Goal: Transaction & Acquisition: Purchase product/service

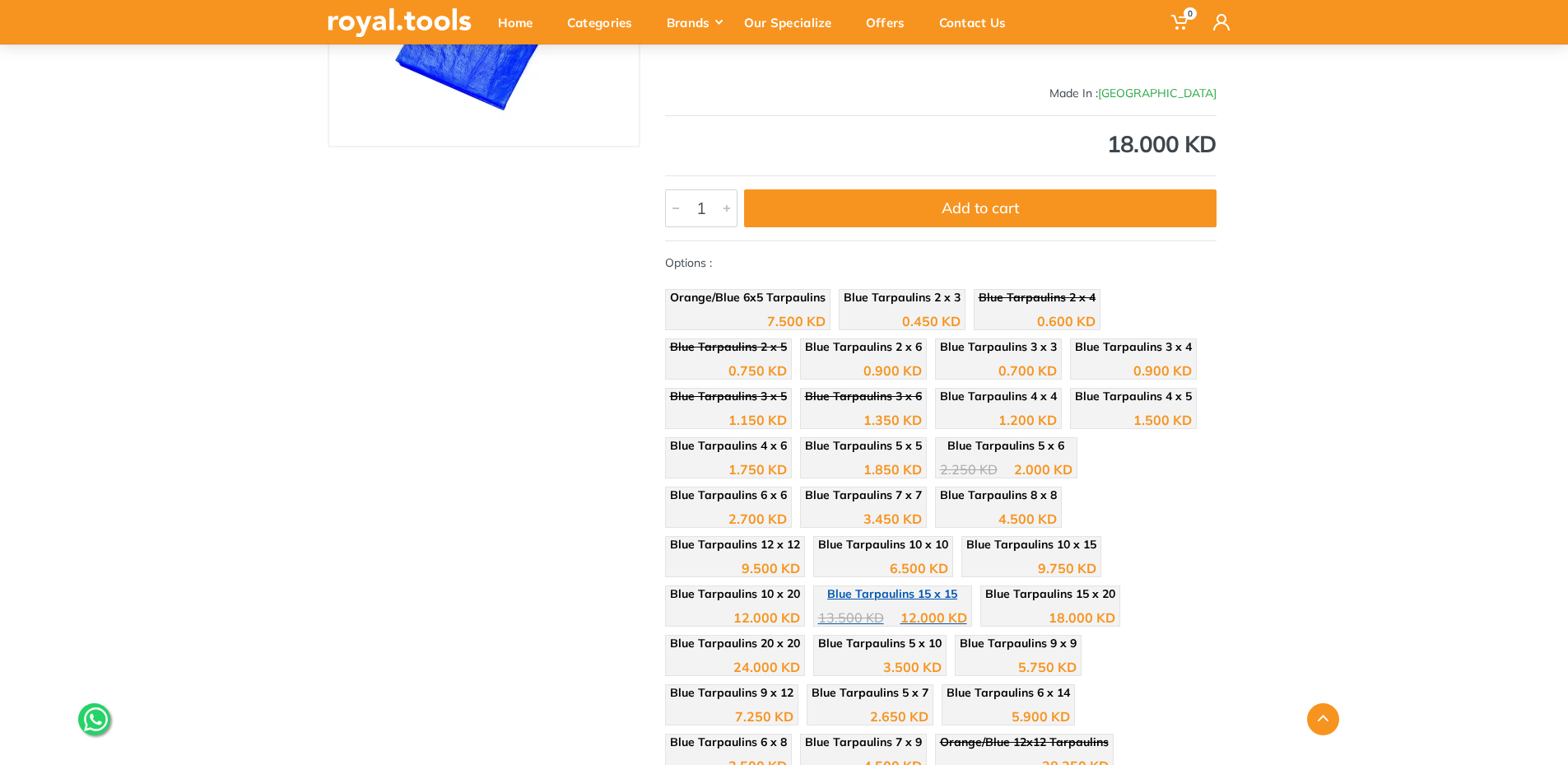
scroll to position [247, 0]
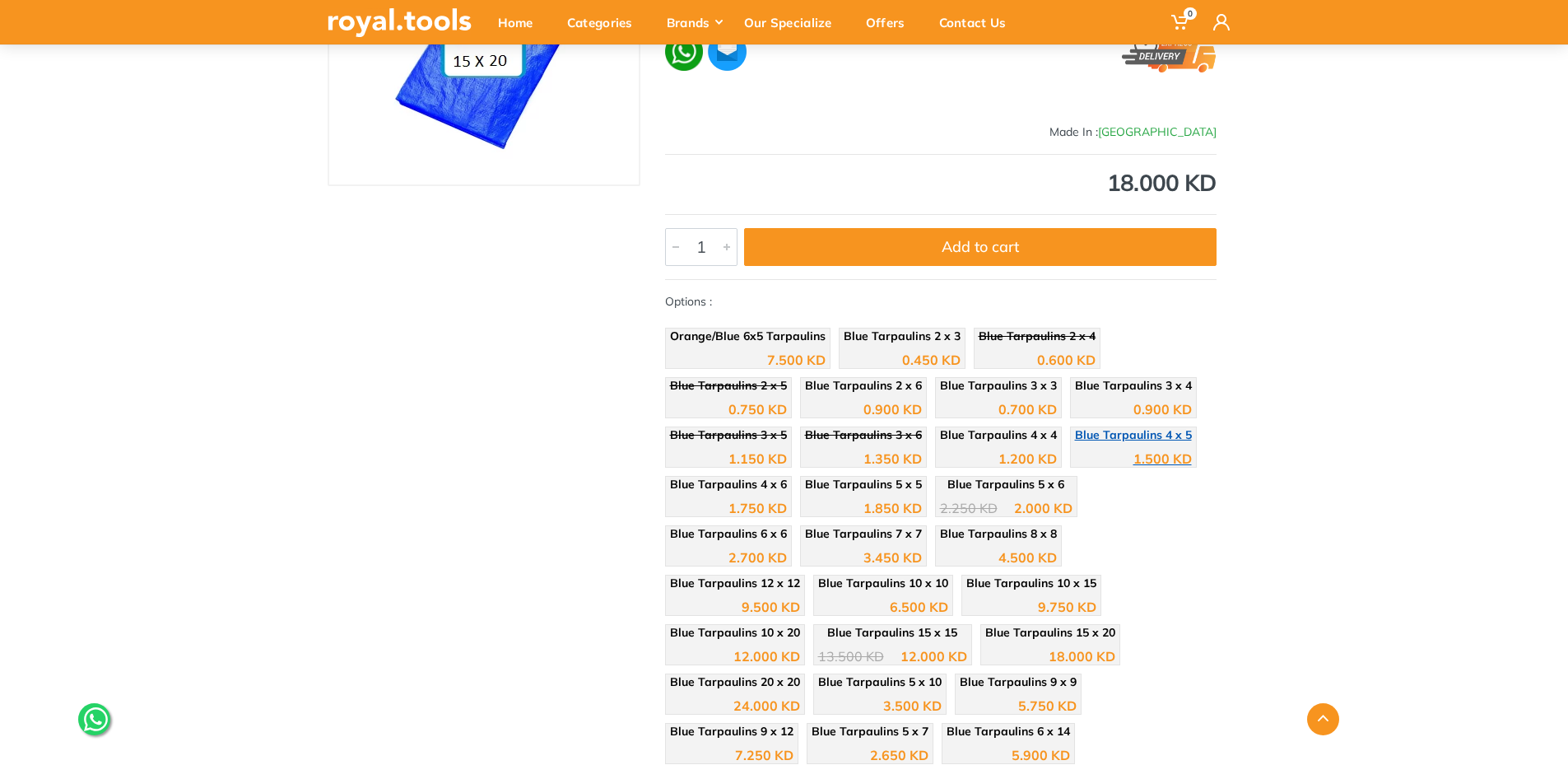
click at [1157, 445] on div "1.500 KD" at bounding box center [1134, 453] width 117 height 25
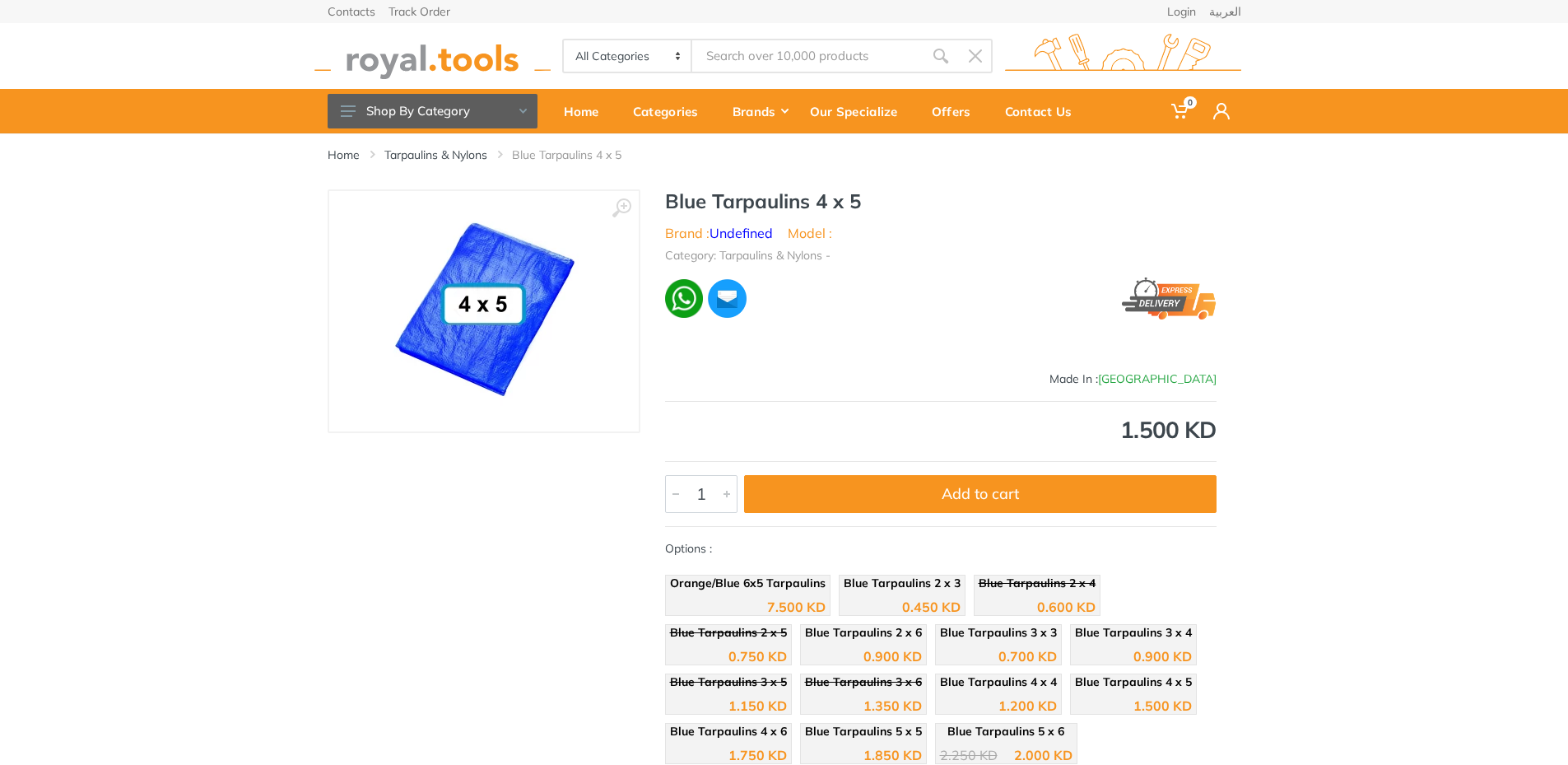
click at [482, 299] on img at bounding box center [484, 310] width 206 height 206
click at [516, 287] on img at bounding box center [484, 310] width 206 height 206
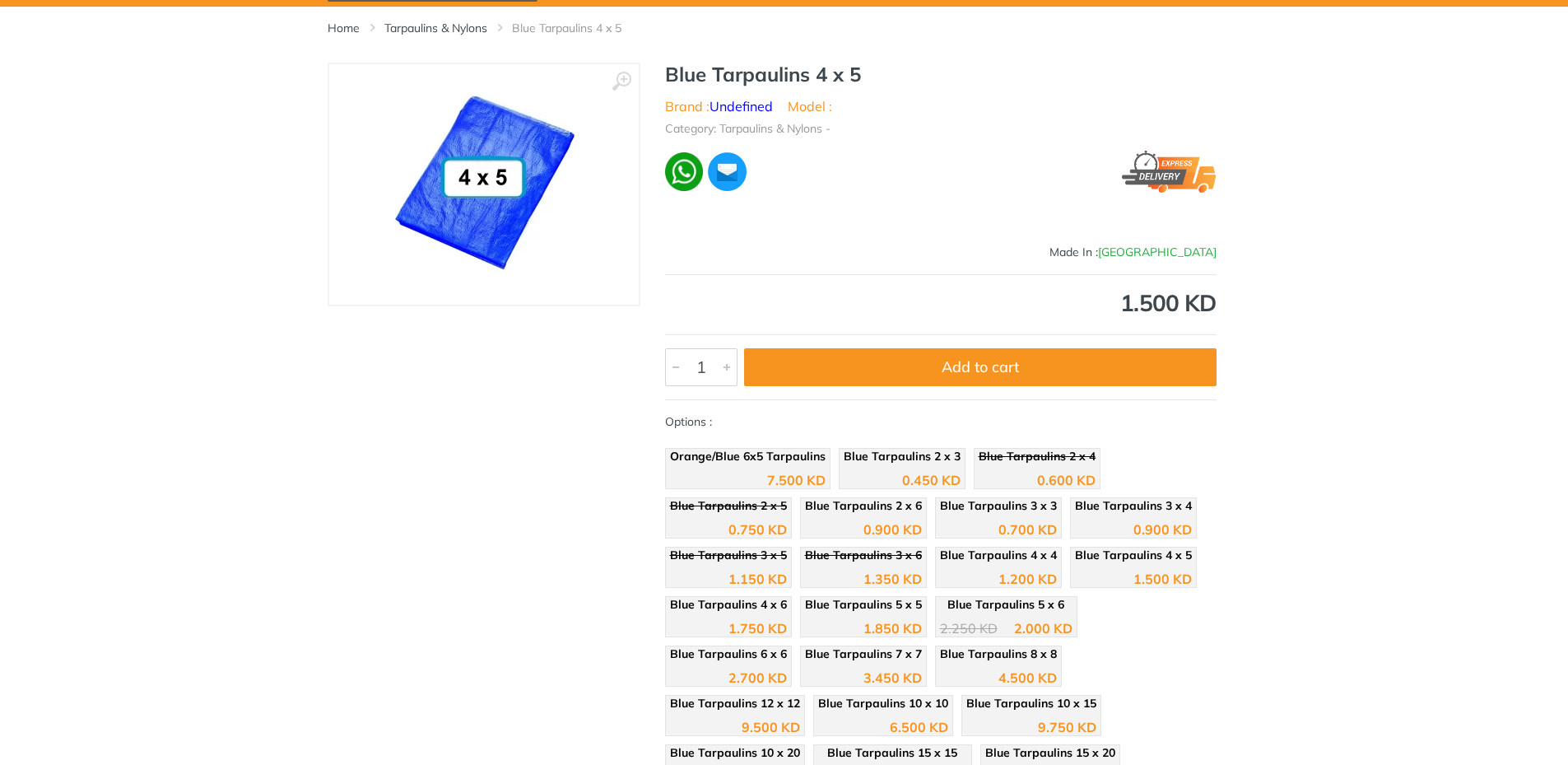
scroll to position [165, 0]
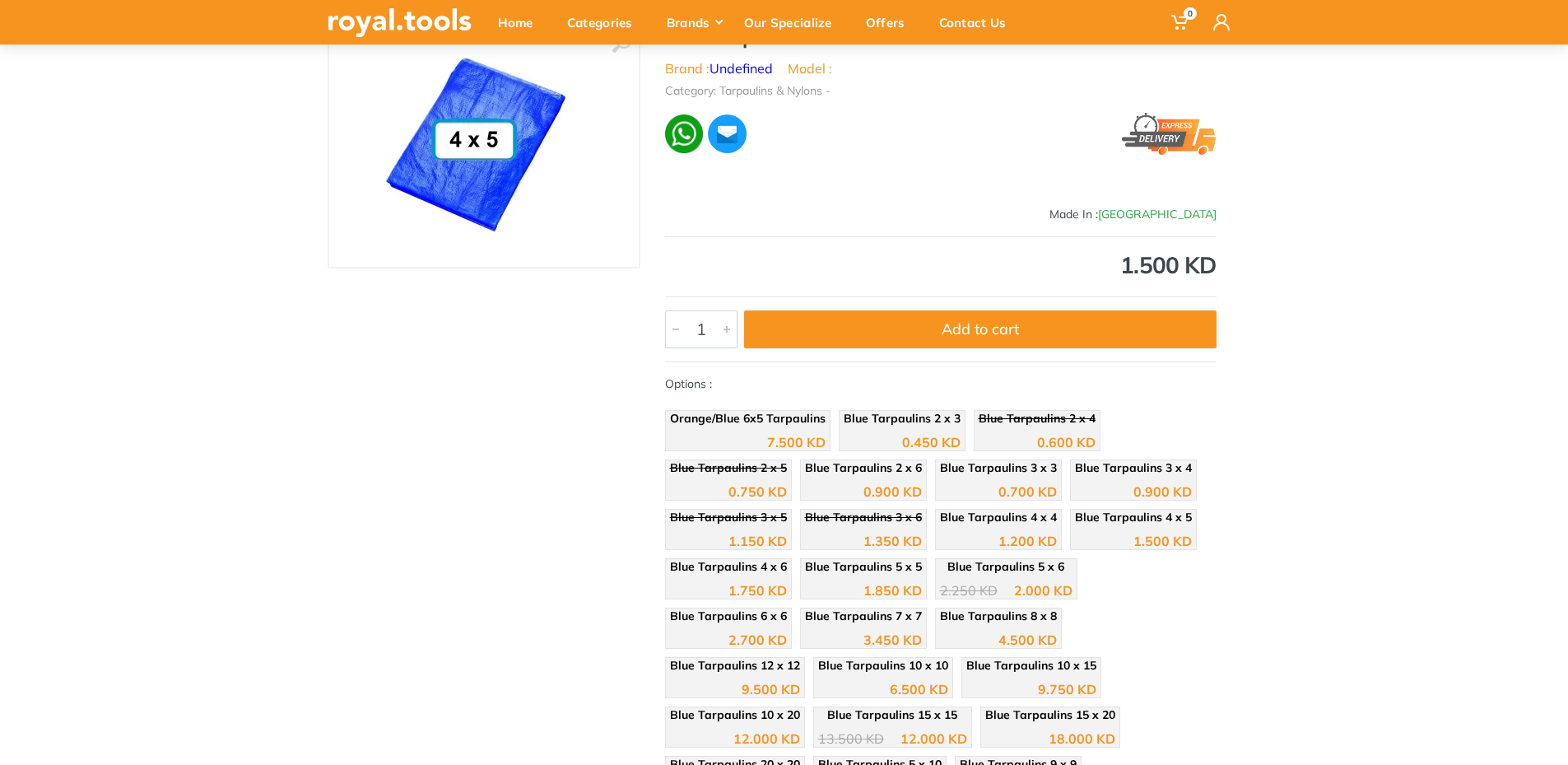
drag, startPoint x: 494, startPoint y: 138, endPoint x: 442, endPoint y: 148, distance: 53.0
click at [442, 148] on img at bounding box center [474, 146] width 206 height 206
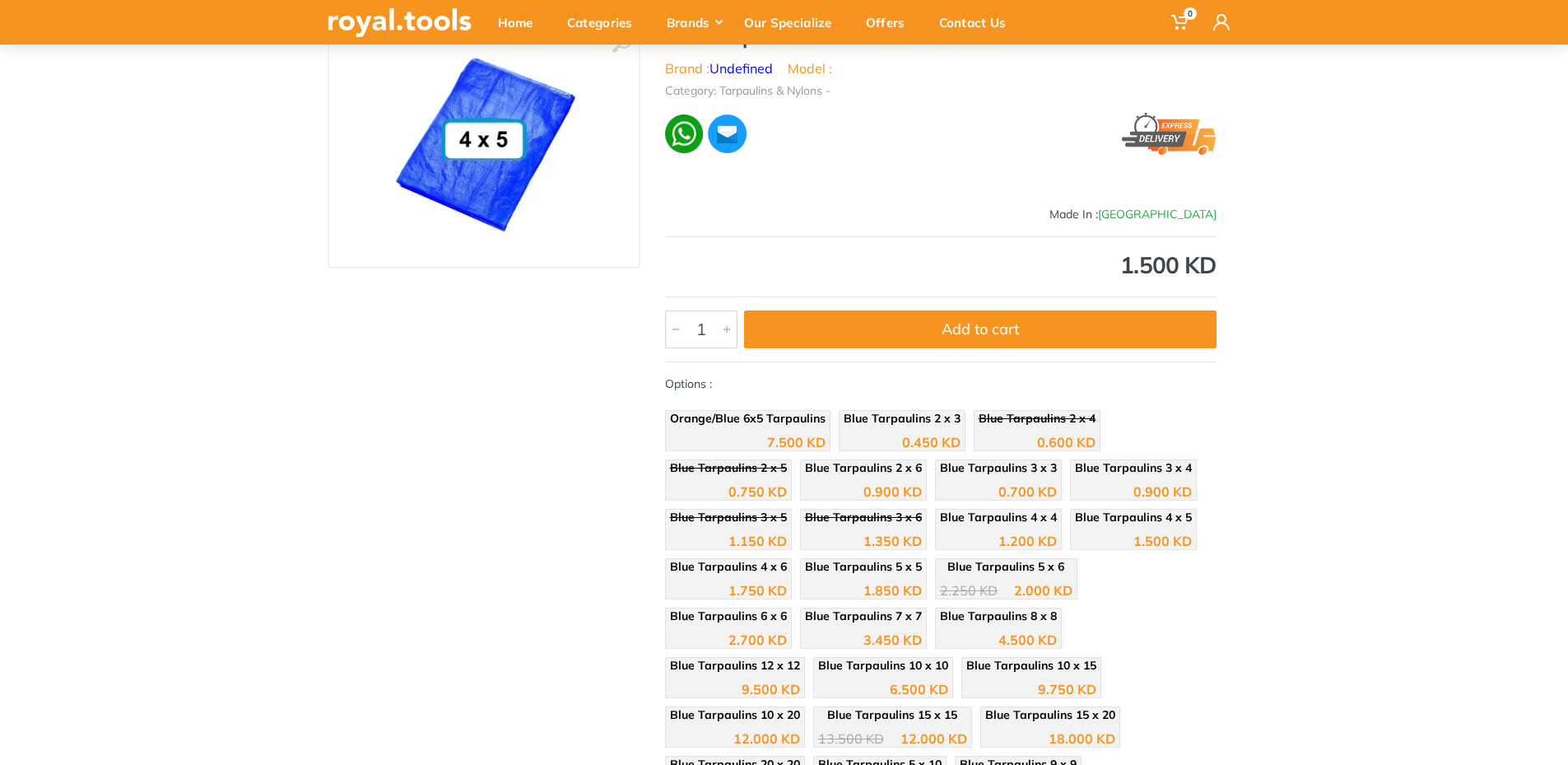
drag, startPoint x: 479, startPoint y: 147, endPoint x: 484, endPoint y: 163, distance: 16.8
click at [484, 163] on img at bounding box center [484, 146] width 206 height 206
click at [502, 173] on img at bounding box center [484, 146] width 206 height 206
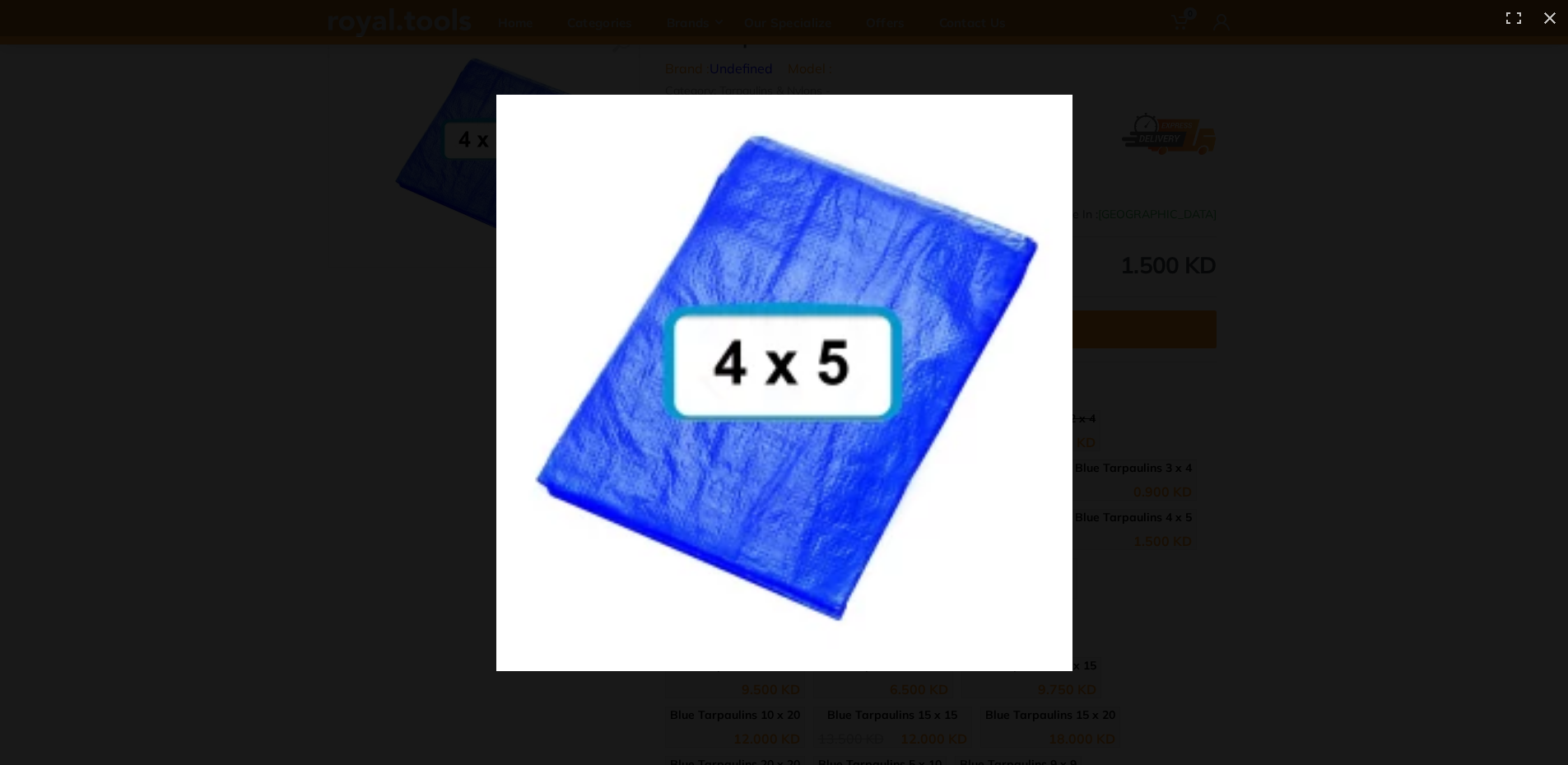
click at [853, 395] on img at bounding box center [784, 383] width 576 height 576
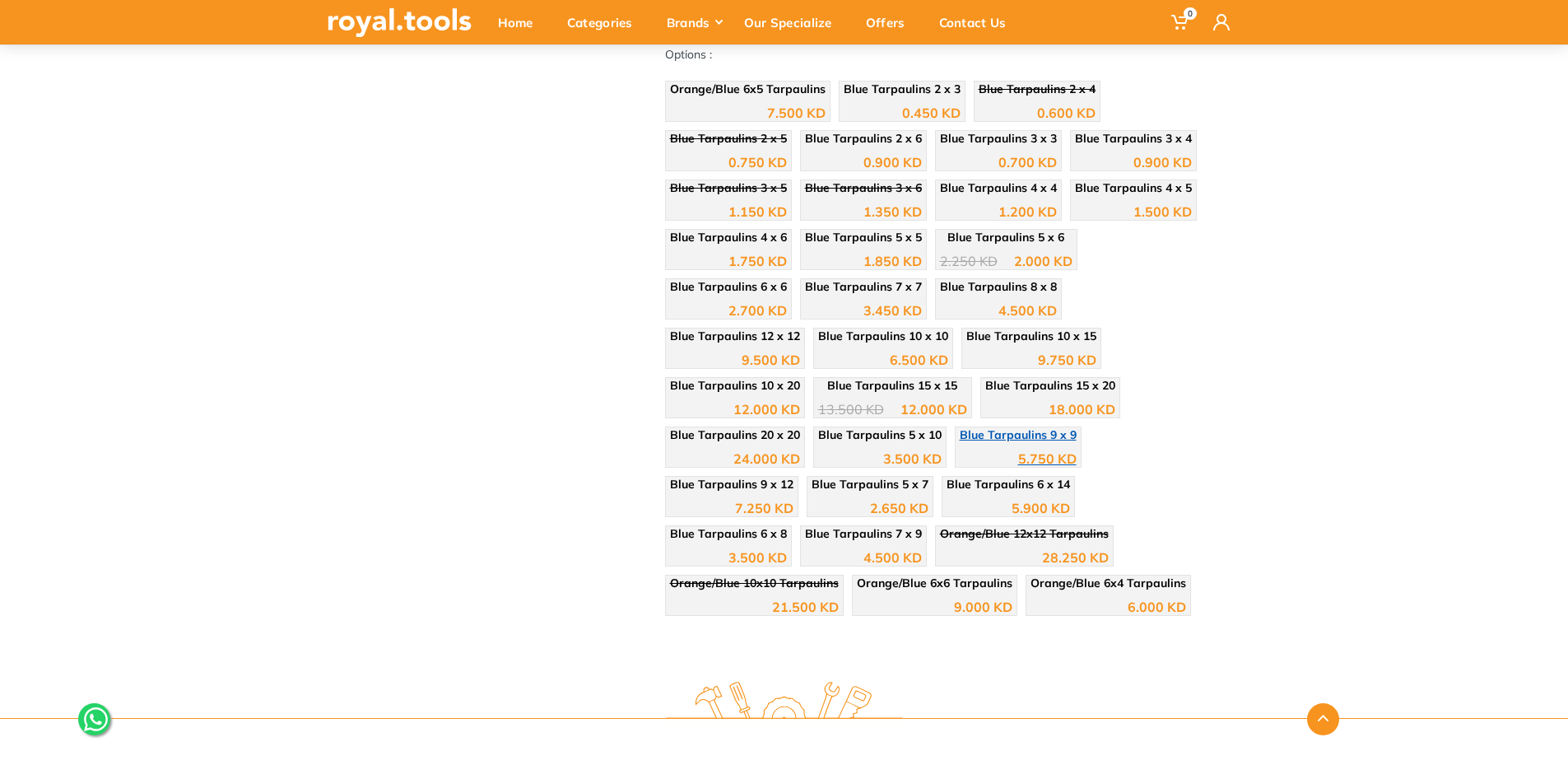
scroll to position [412, 0]
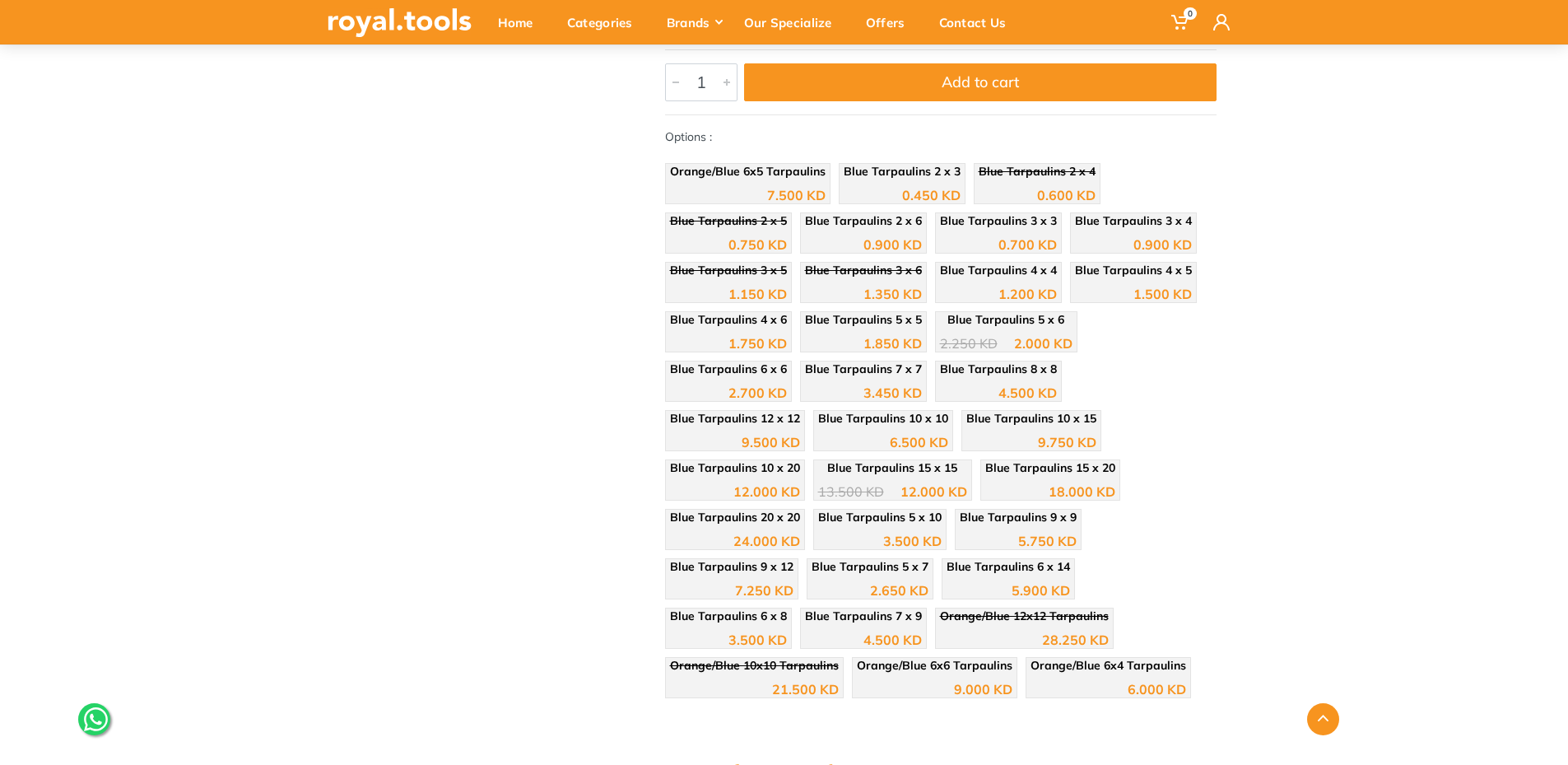
click at [583, 356] on div "‹ ›" at bounding box center [484, 242] width 313 height 929
click at [872, 320] on span "Blue Tarpaulins 5 x 5" at bounding box center [863, 320] width 117 height 15
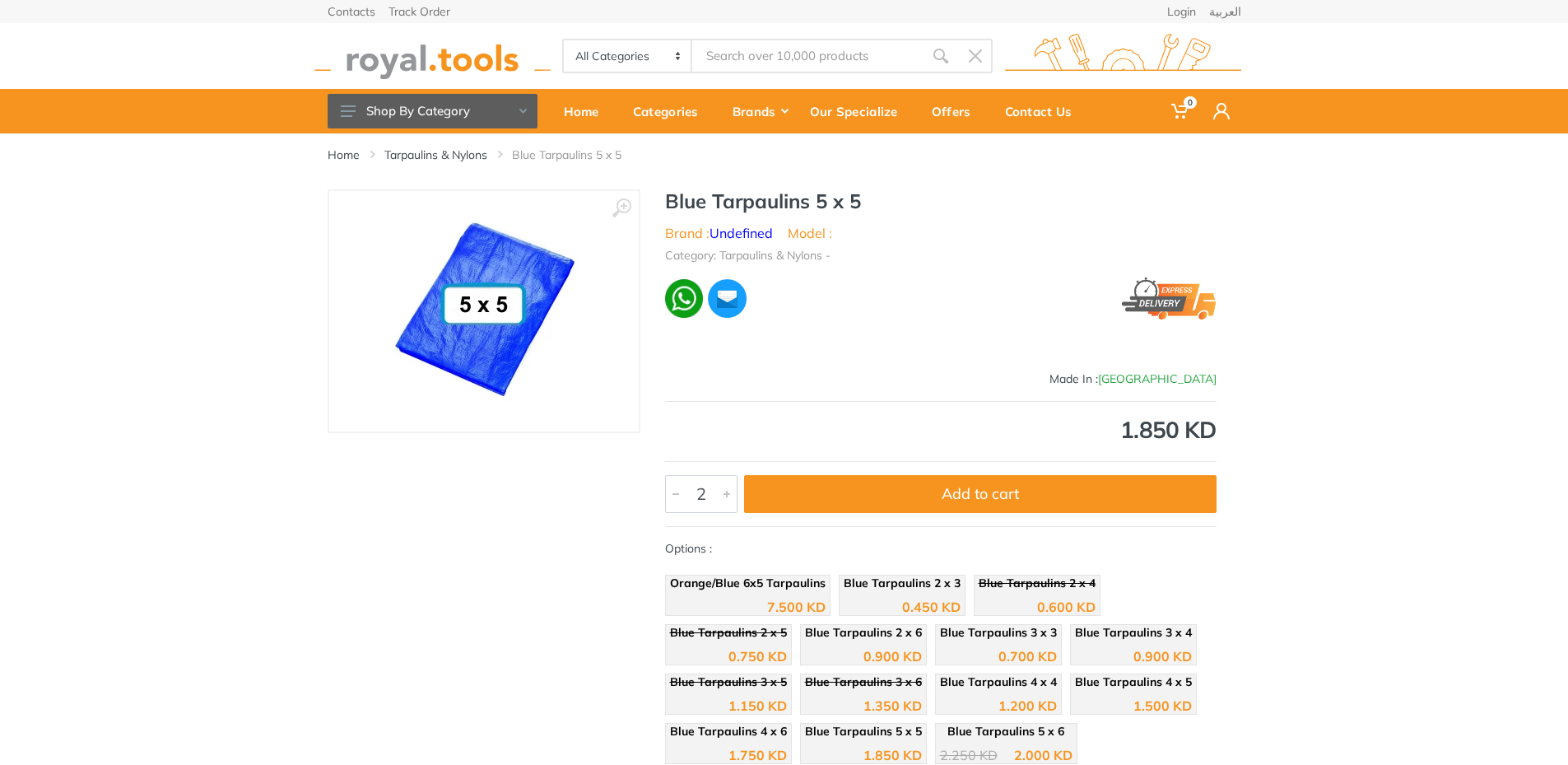
click at [725, 497] on div at bounding box center [727, 494] width 20 height 37
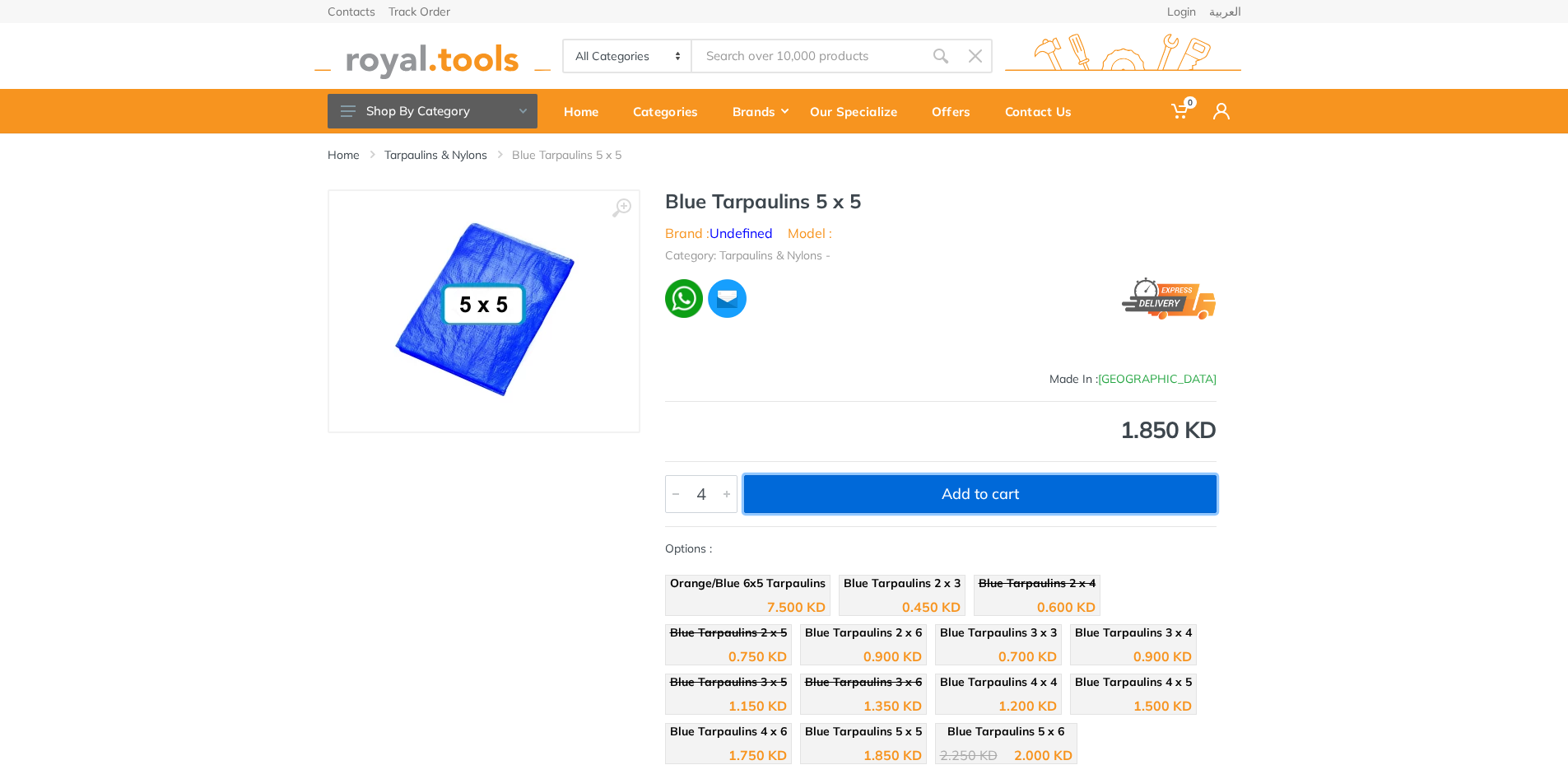
click at [1045, 493] on button "Add to cart" at bounding box center [980, 494] width 473 height 37
type input "1"
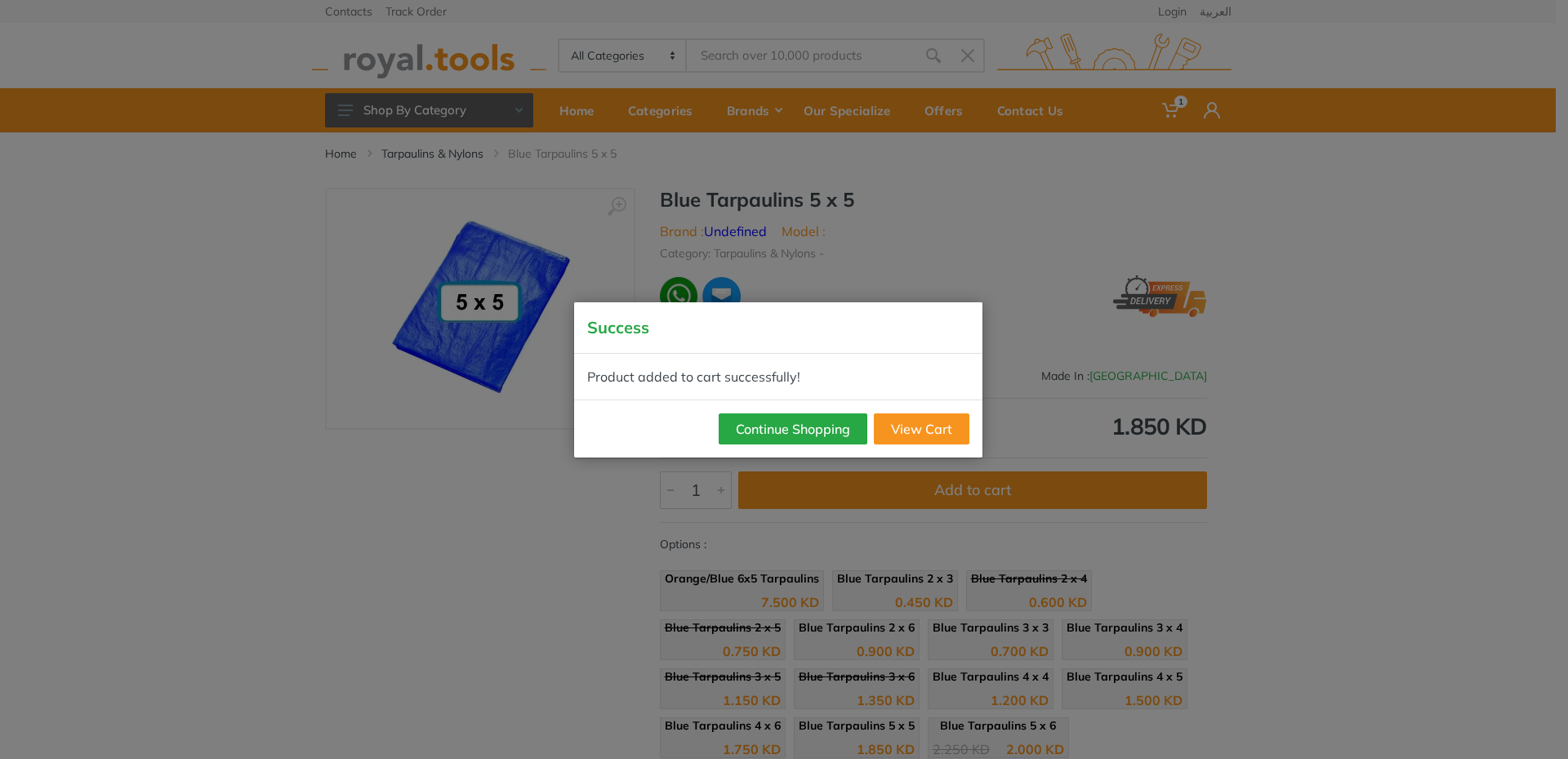
click at [1142, 401] on div "Success Product added to cart successfully! Continue Shopping View Cart" at bounding box center [784, 379] width 1568 height 759
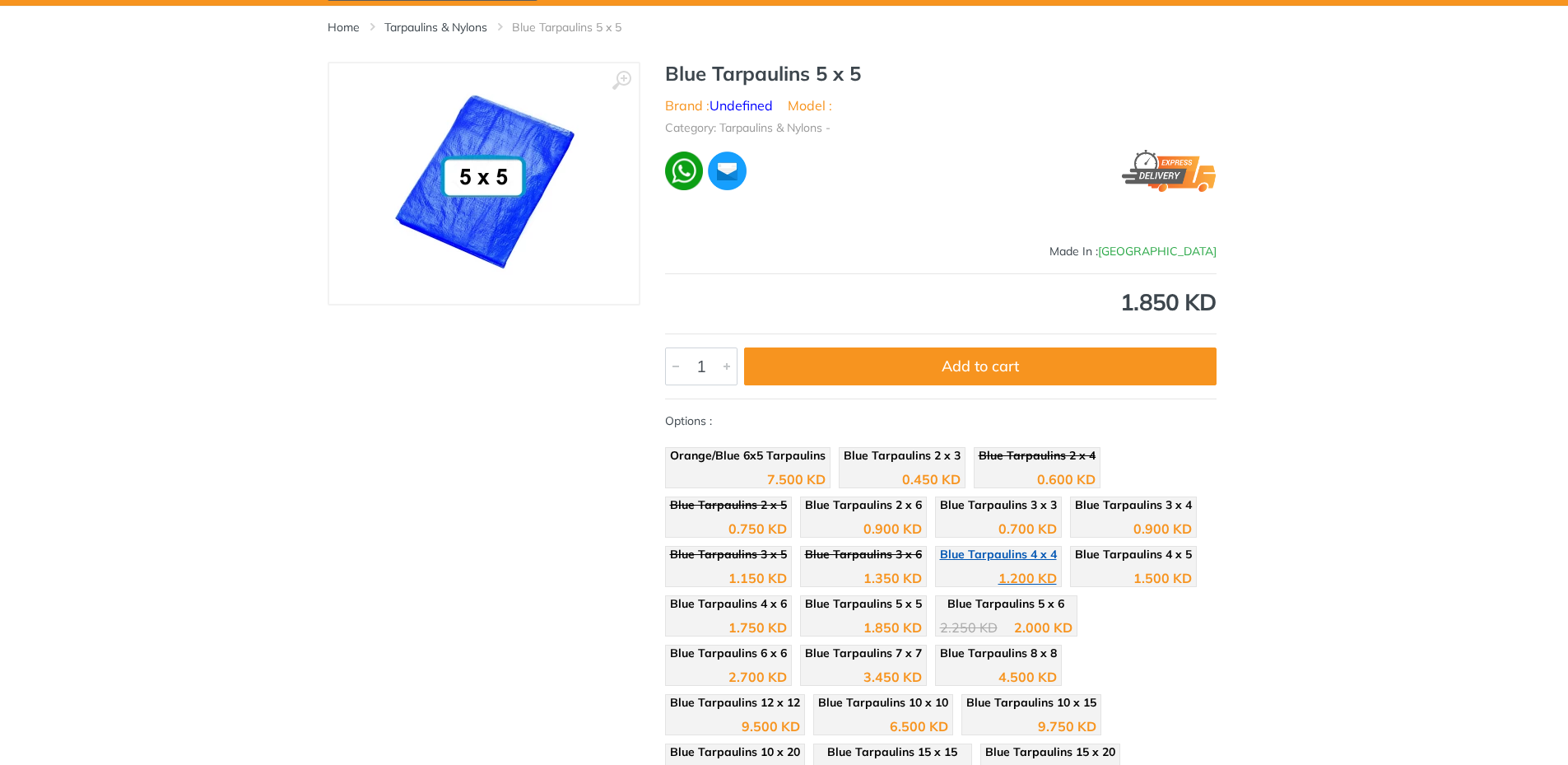
scroll to position [165, 0]
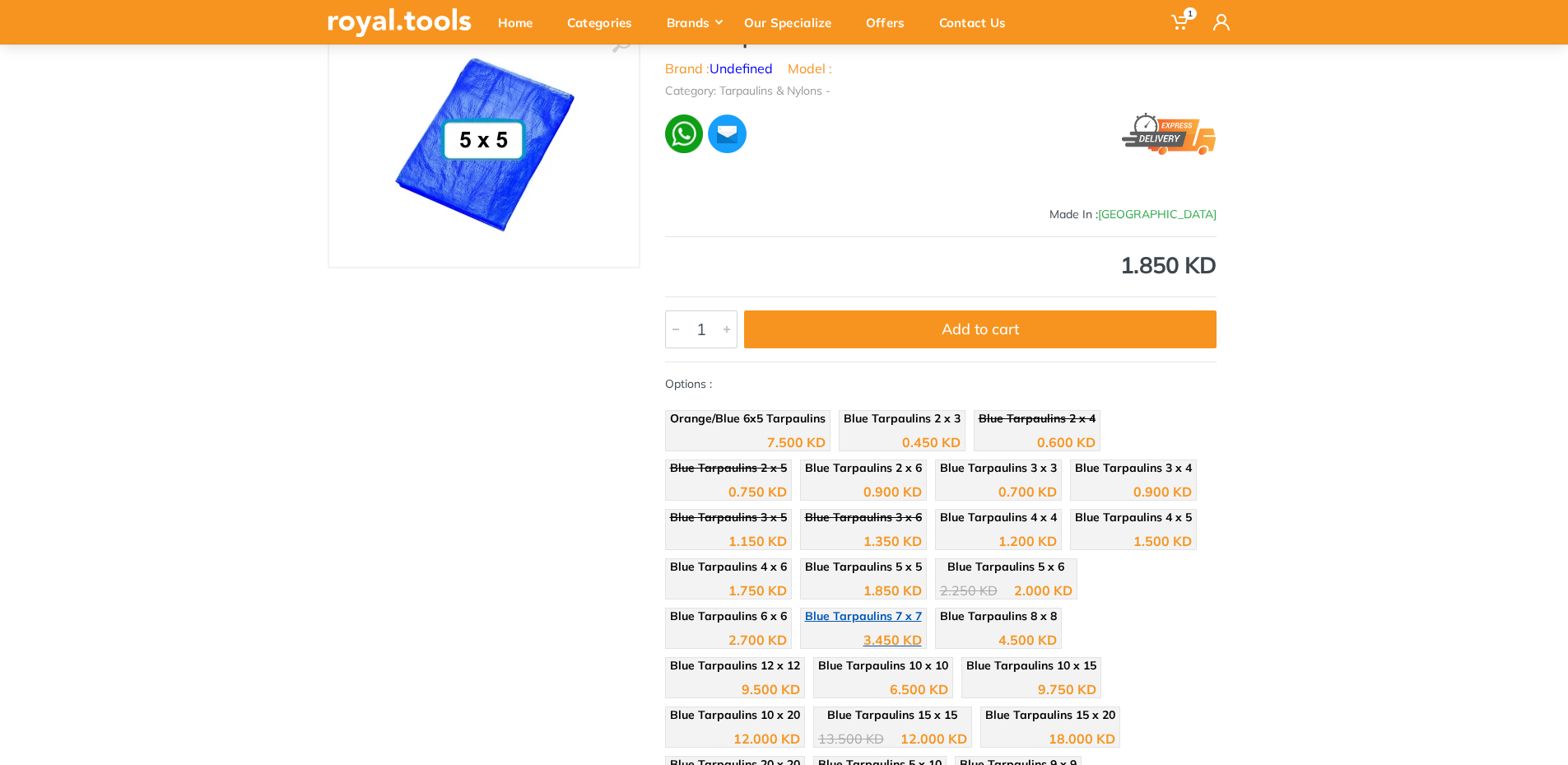
click at [805, 624] on div "3.450 KD" at bounding box center [863, 634] width 117 height 25
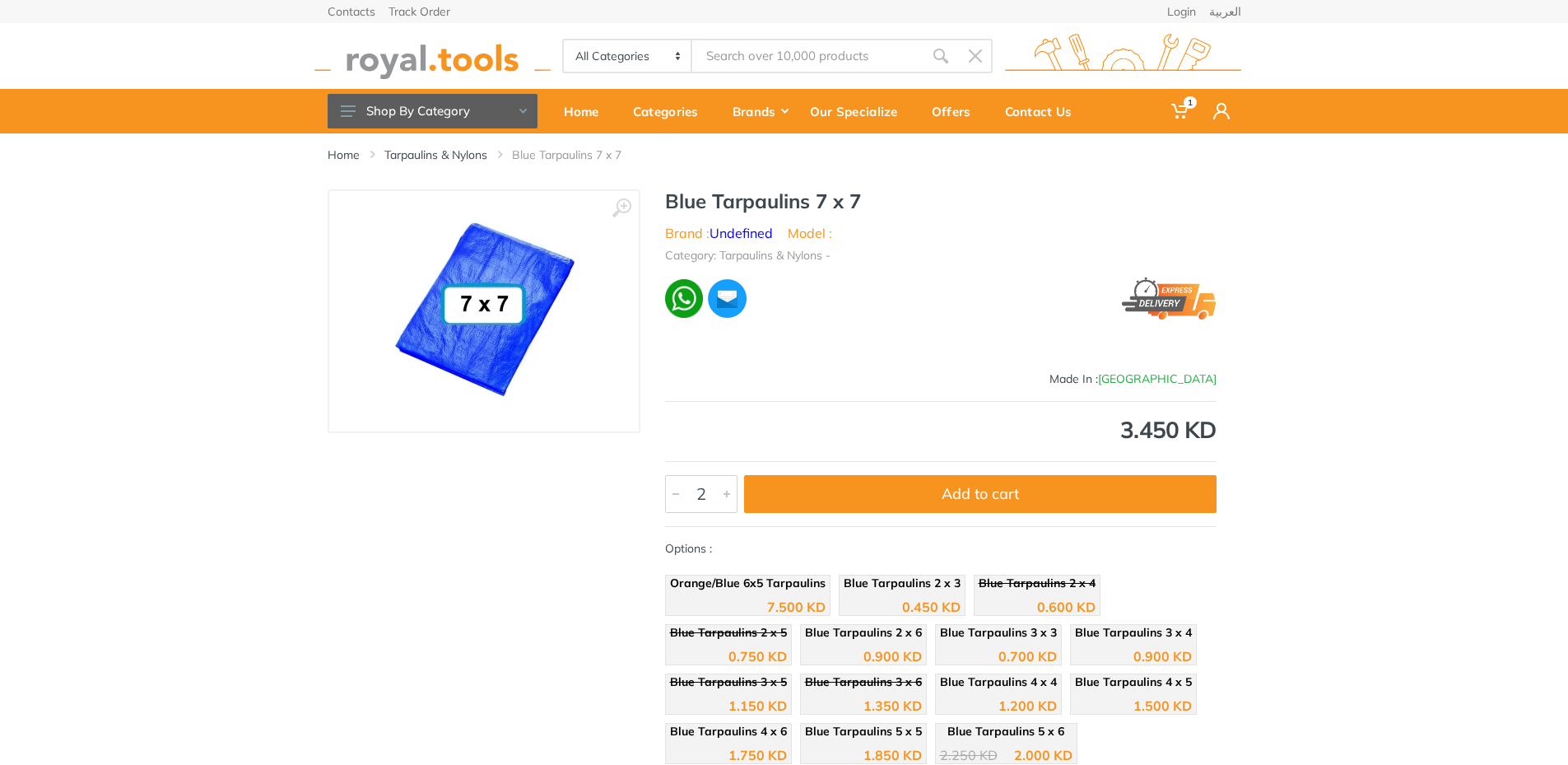
click at [722, 497] on div at bounding box center [727, 494] width 20 height 37
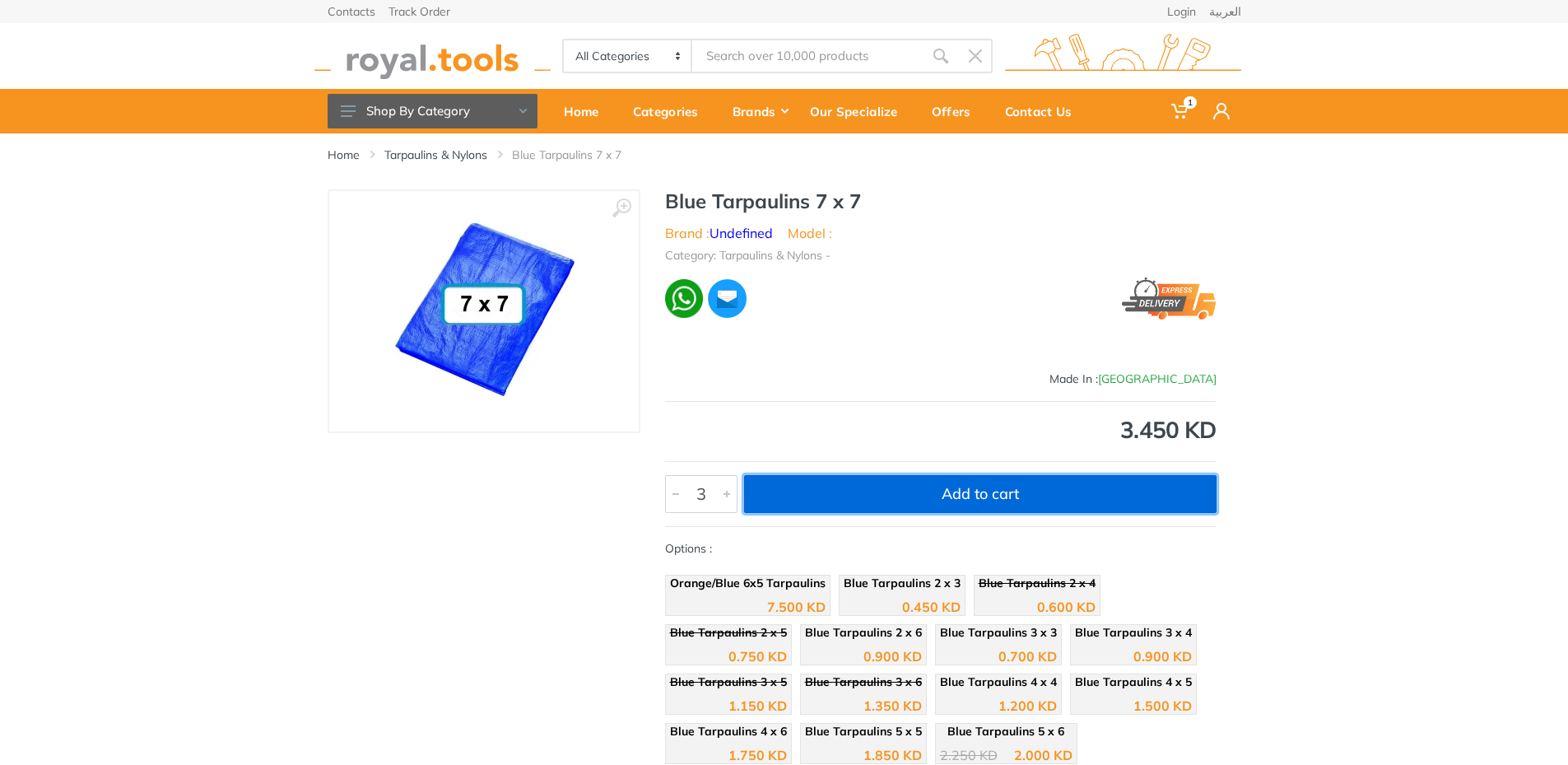
click at [905, 505] on button "Add to cart" at bounding box center [980, 494] width 473 height 37
type input "1"
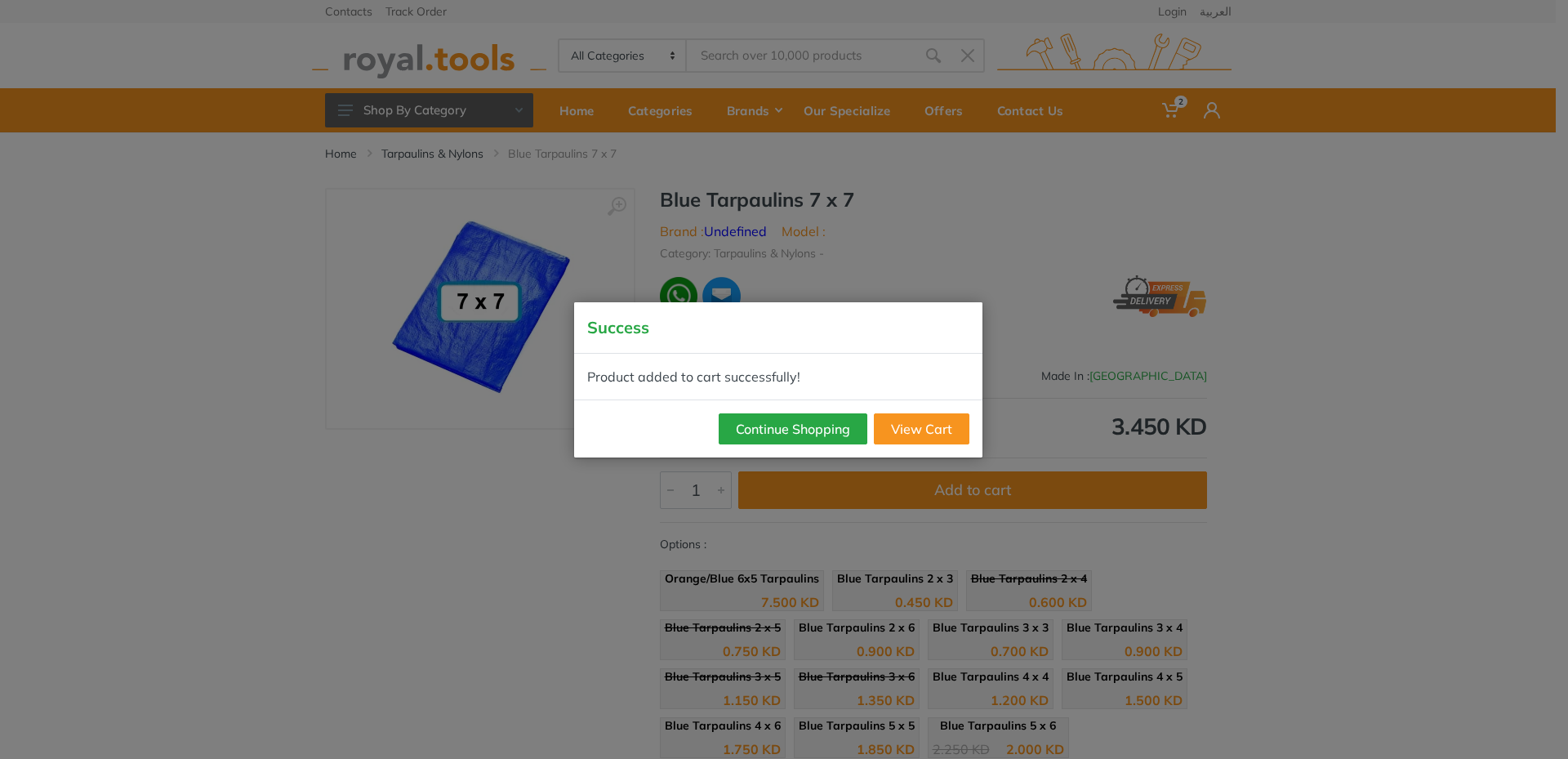
click at [1297, 404] on div "Success Product added to cart successfully! Continue Shopping View Cart" at bounding box center [784, 379] width 1568 height 759
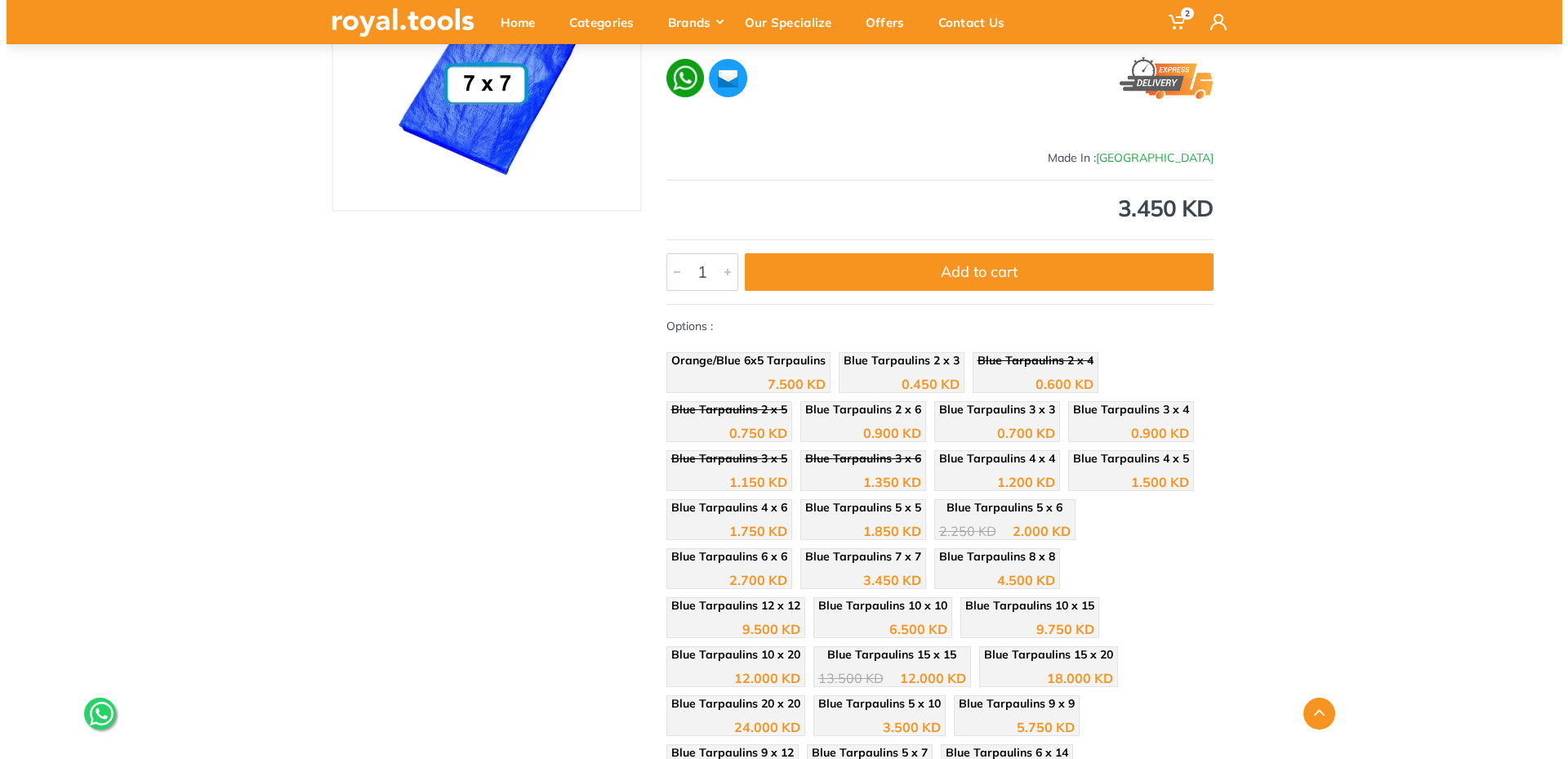
scroll to position [82, 0]
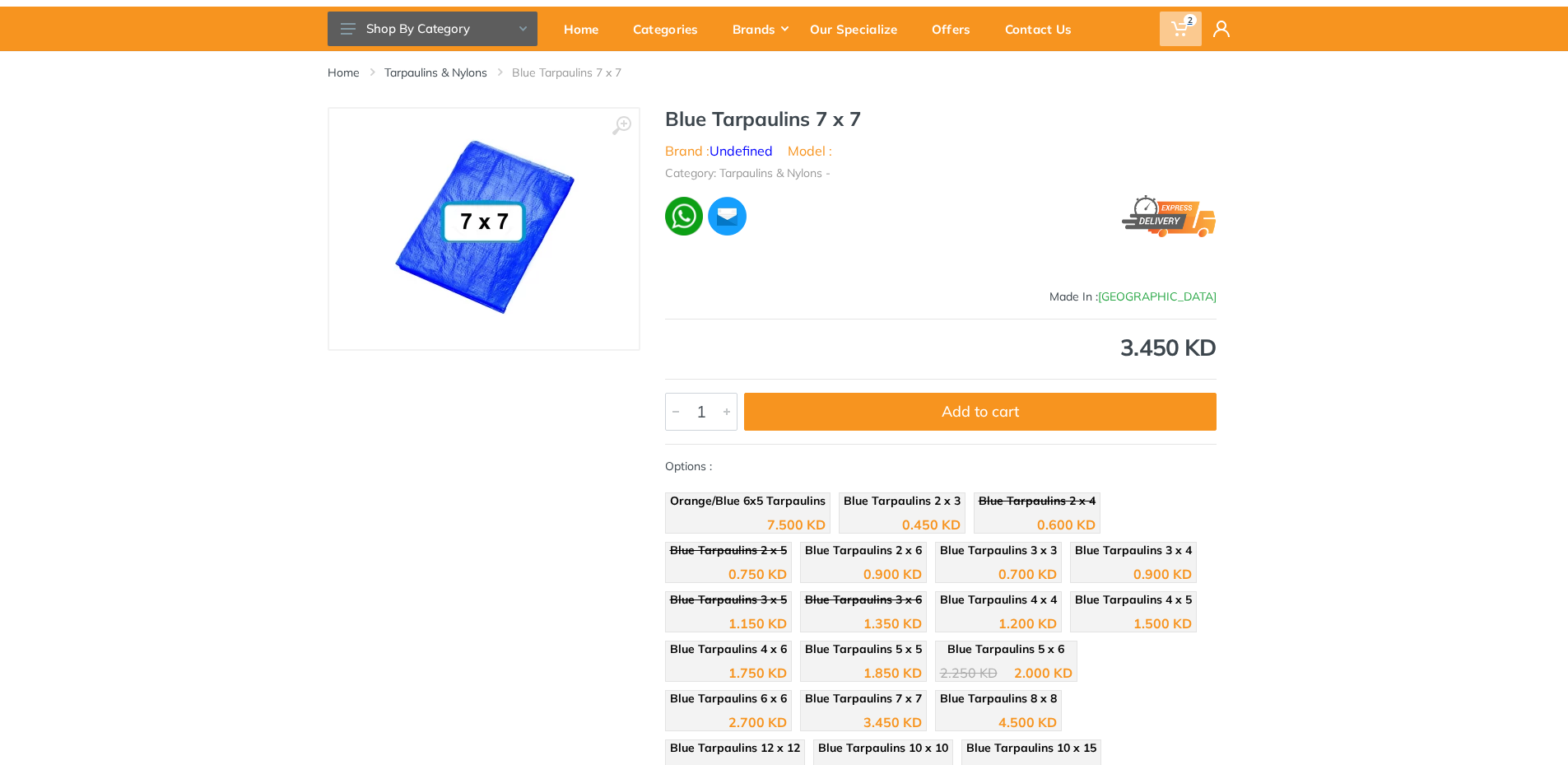
click at [1172, 29] on icon at bounding box center [1179, 29] width 17 height 17
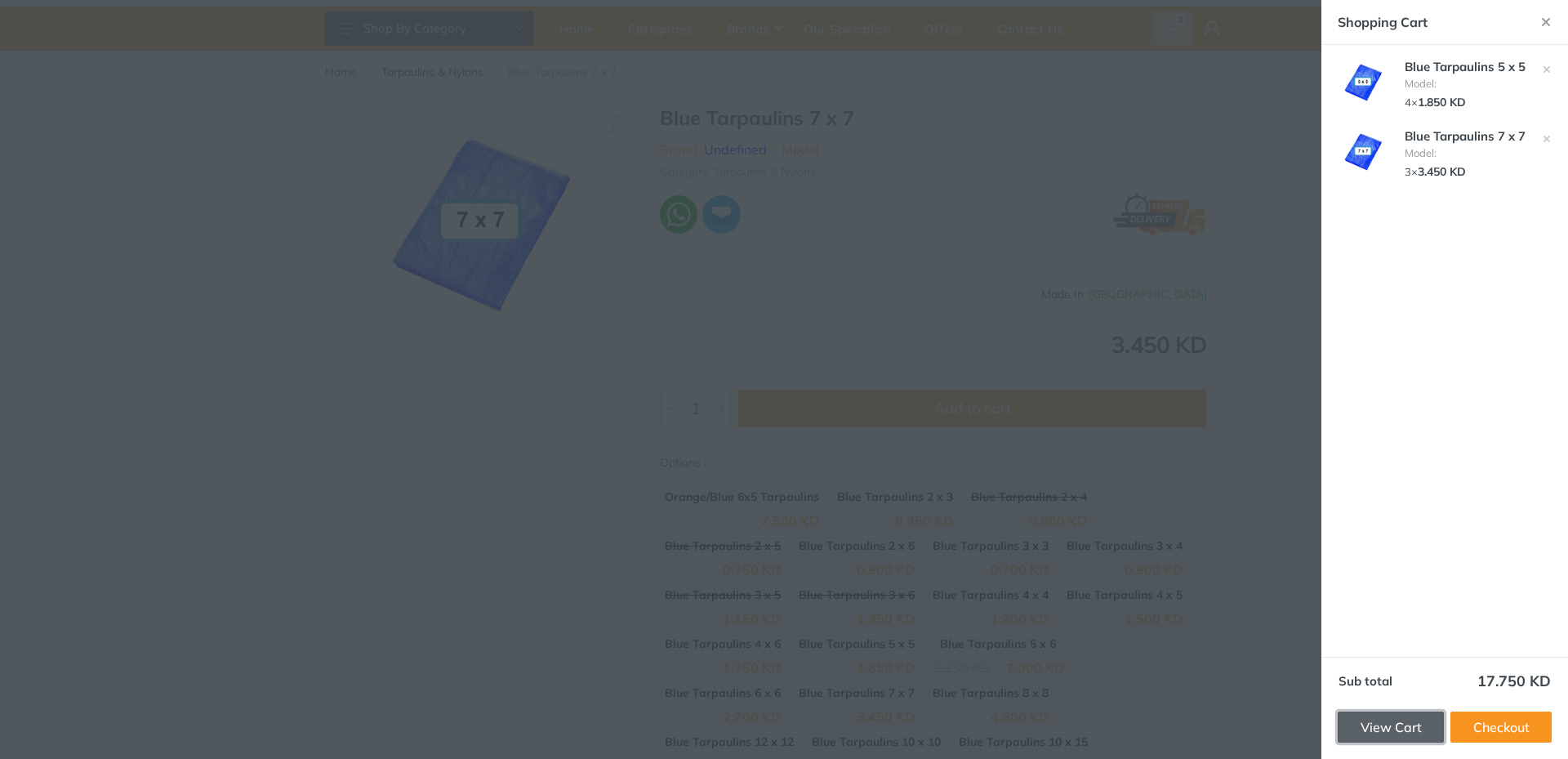
click at [1395, 727] on link "View Cart" at bounding box center [1390, 728] width 107 height 31
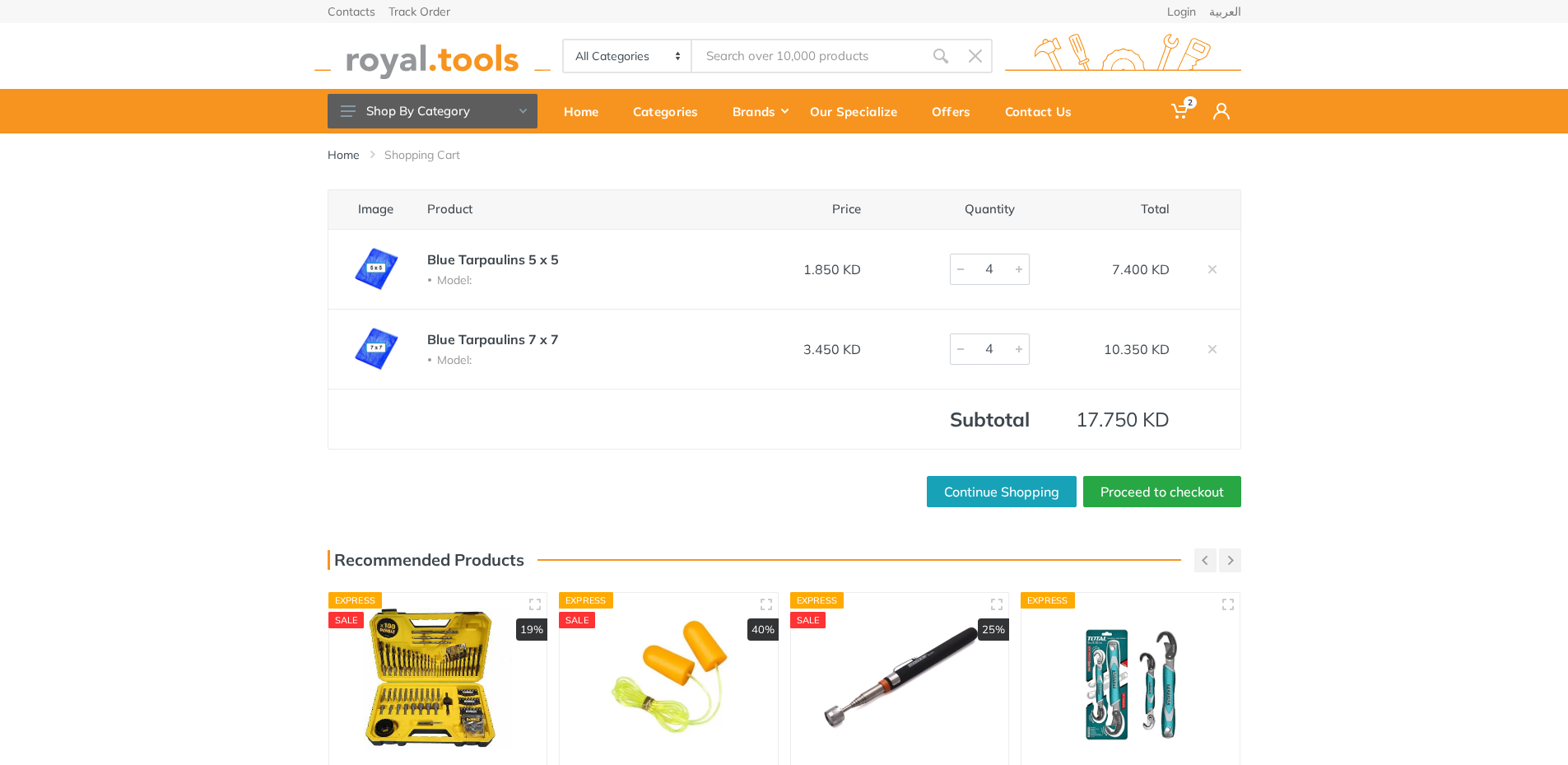
click at [1016, 347] on div at bounding box center [1020, 350] width 20 height 30
type input "5"
click at [1016, 347] on div at bounding box center [1020, 350] width 20 height 30
click at [379, 365] on img at bounding box center [375, 349] width 66 height 49
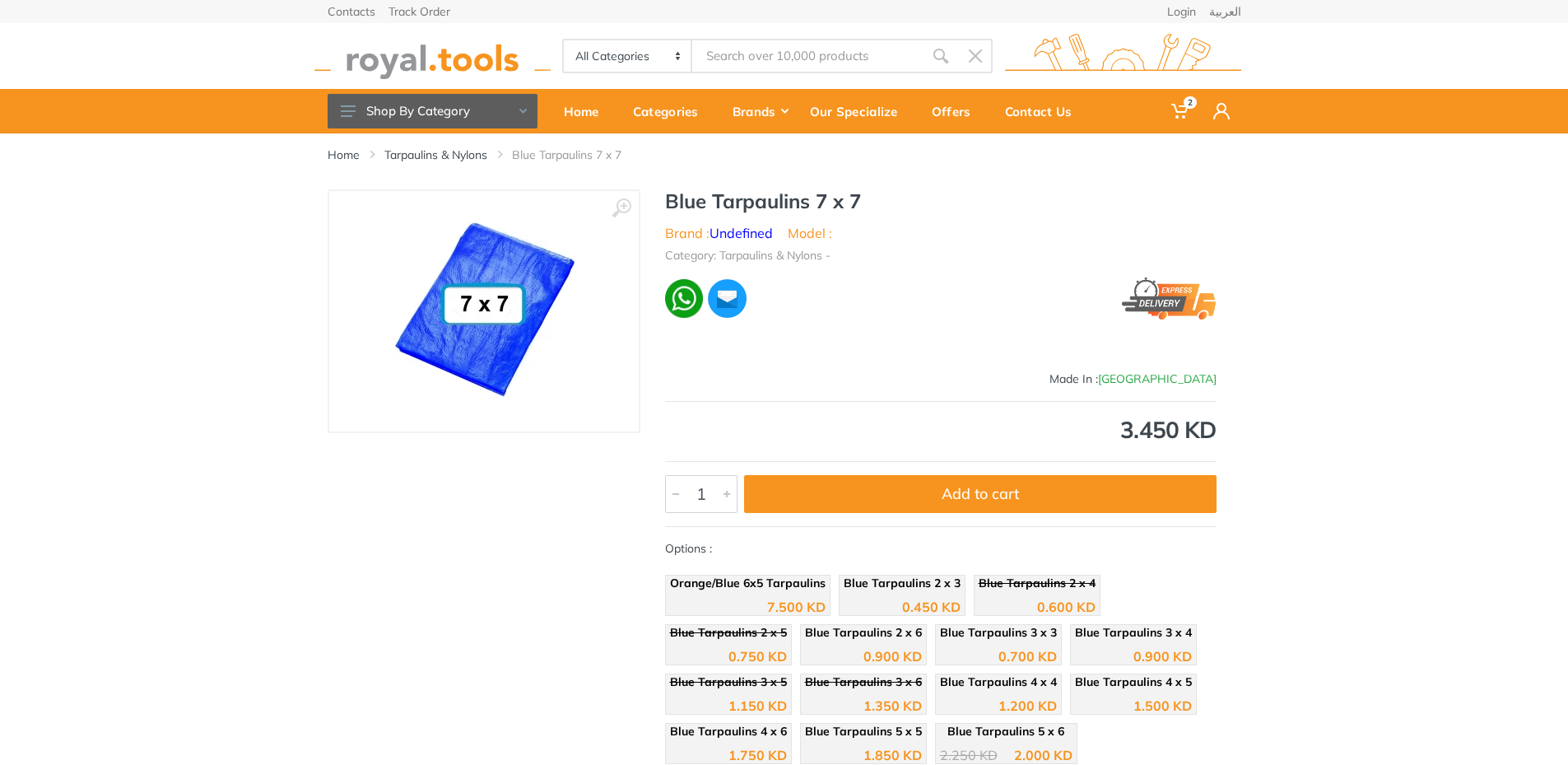
click at [503, 313] on img at bounding box center [484, 310] width 206 height 206
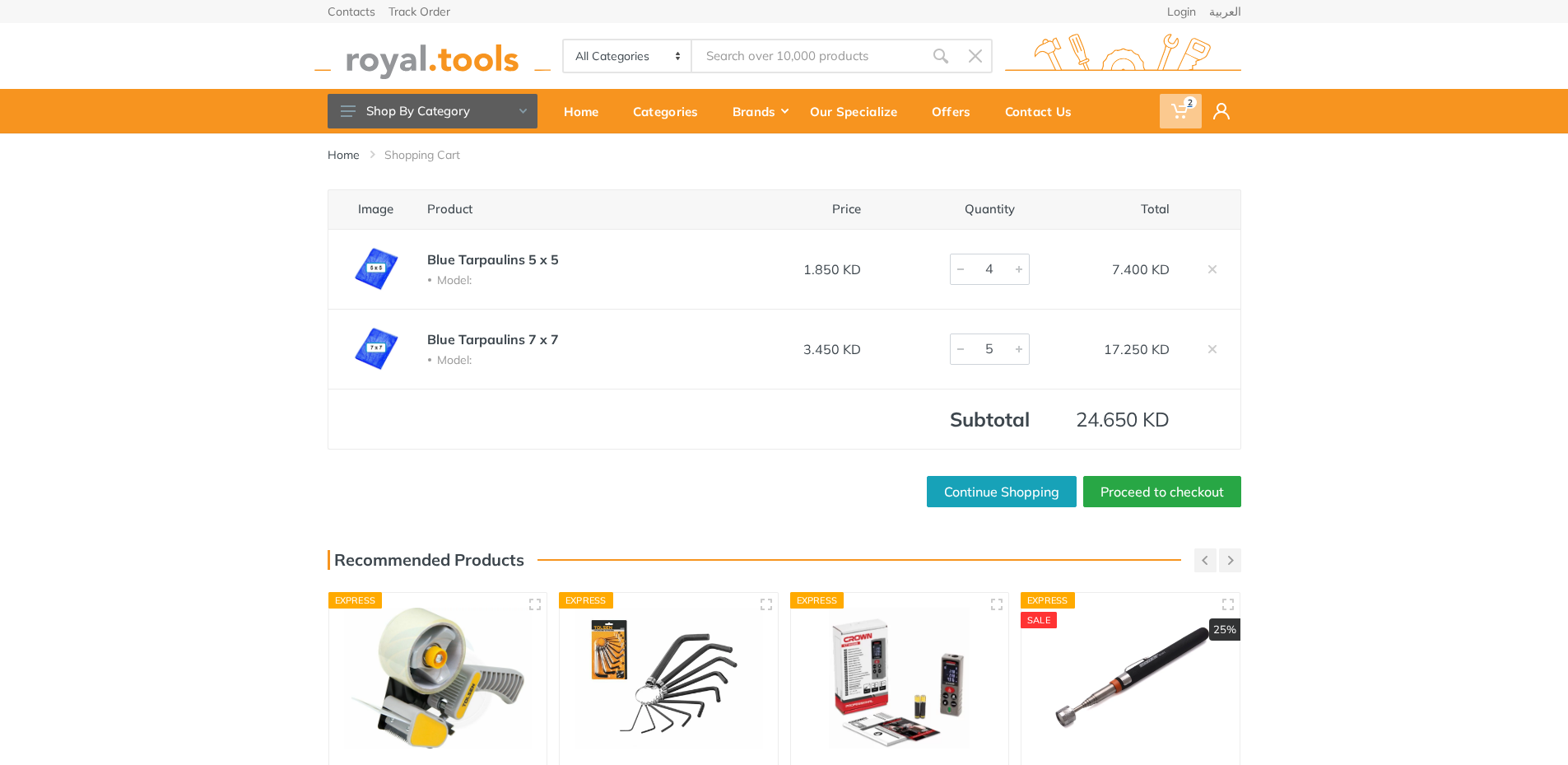
click at [1183, 112] on use at bounding box center [1179, 112] width 17 height 15
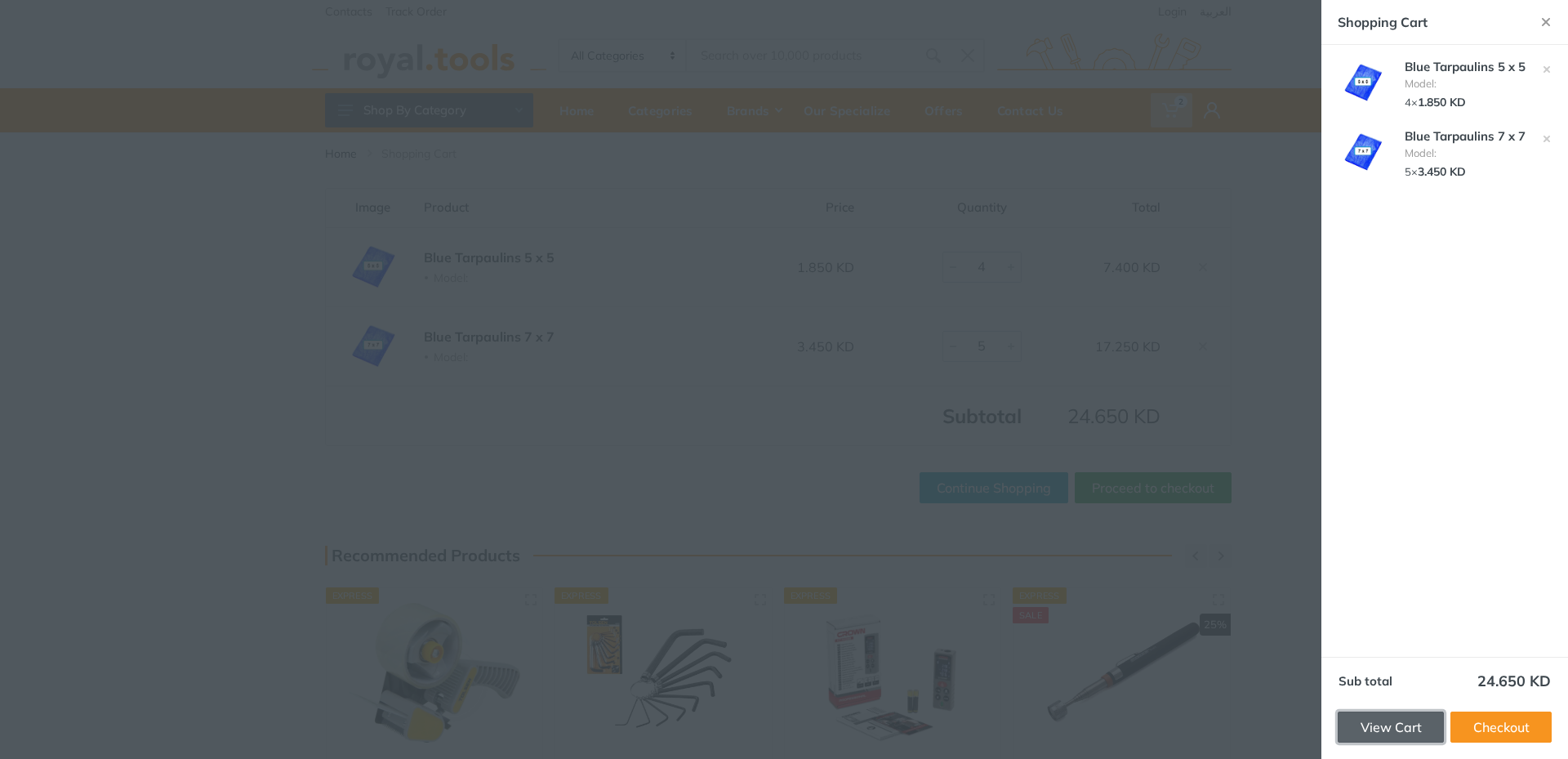
click at [1390, 730] on link "View Cart" at bounding box center [1390, 728] width 107 height 31
